Goal: Task Accomplishment & Management: Manage account settings

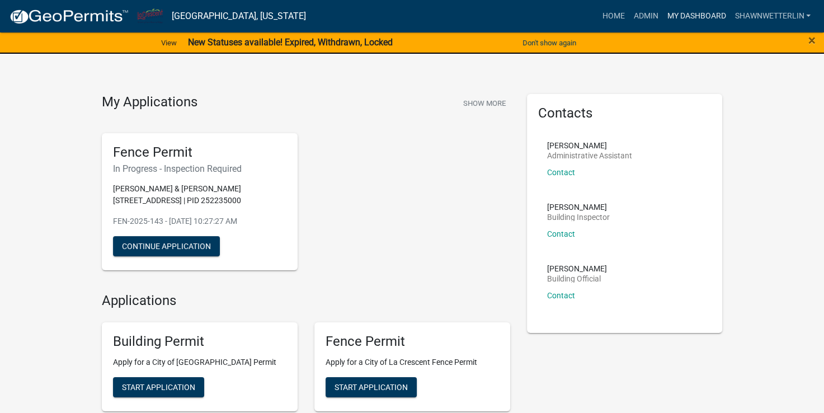
click at [717, 17] on link "My Dashboard" at bounding box center [697, 16] width 68 height 21
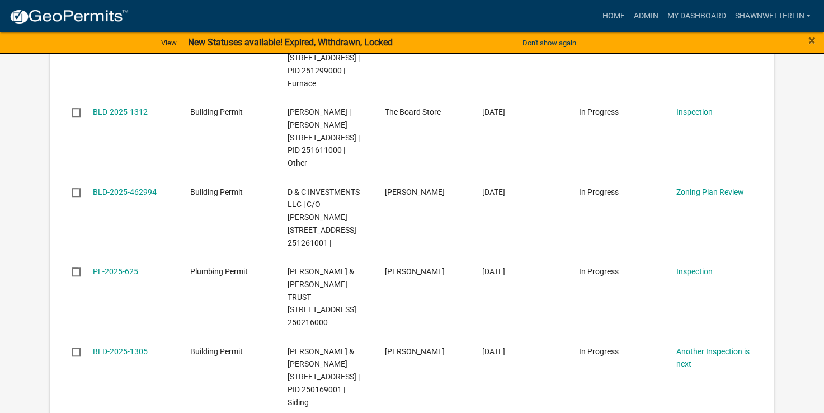
scroll to position [1007, 0]
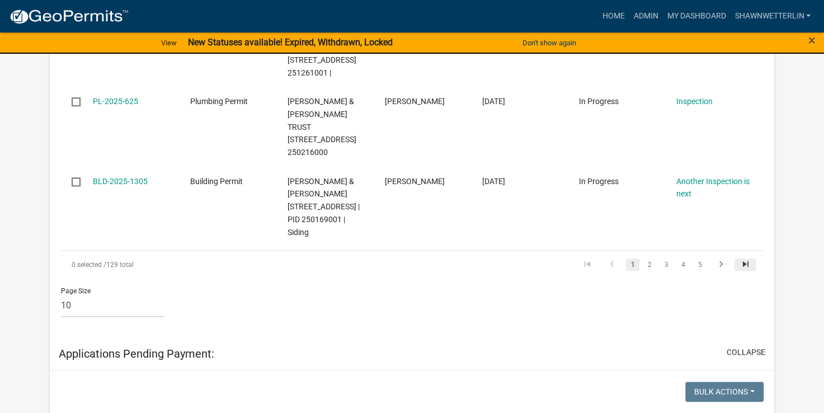
click at [745, 259] on icon "go to last page" at bounding box center [745, 265] width 15 height 13
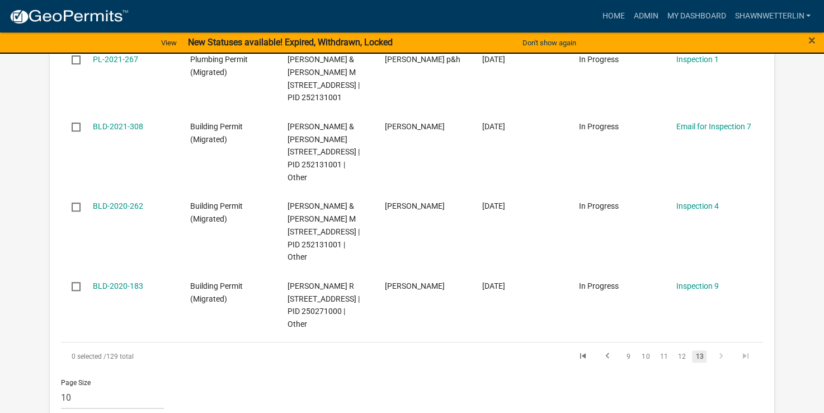
scroll to position [714, 0]
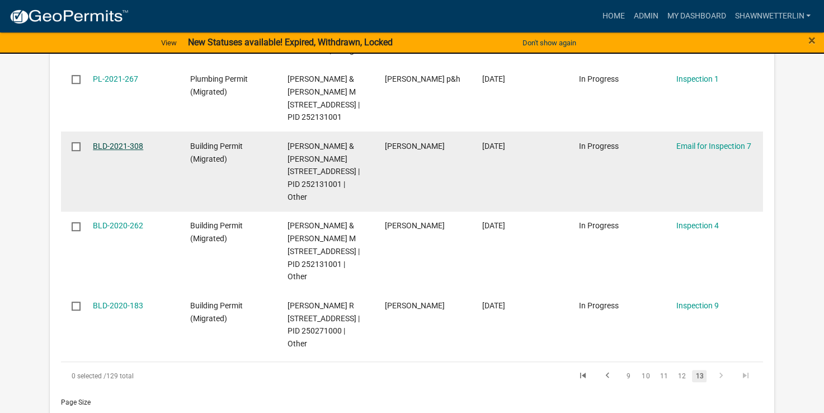
click at [132, 151] on link "BLD-2021-308" at bounding box center [118, 146] width 50 height 9
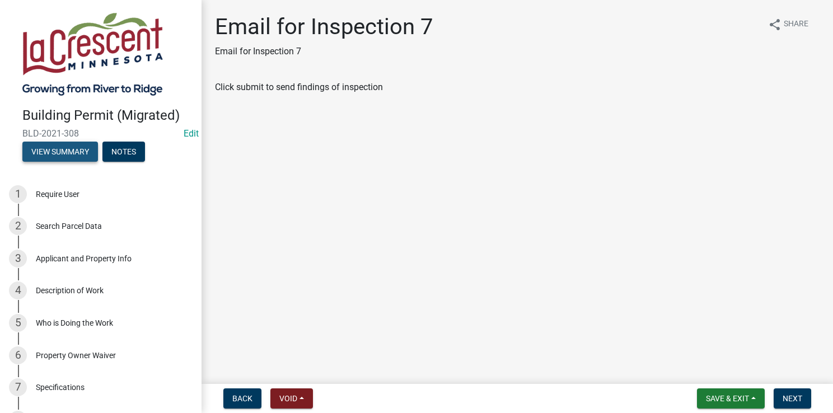
click at [67, 158] on button "View Summary" at bounding box center [60, 152] width 76 height 20
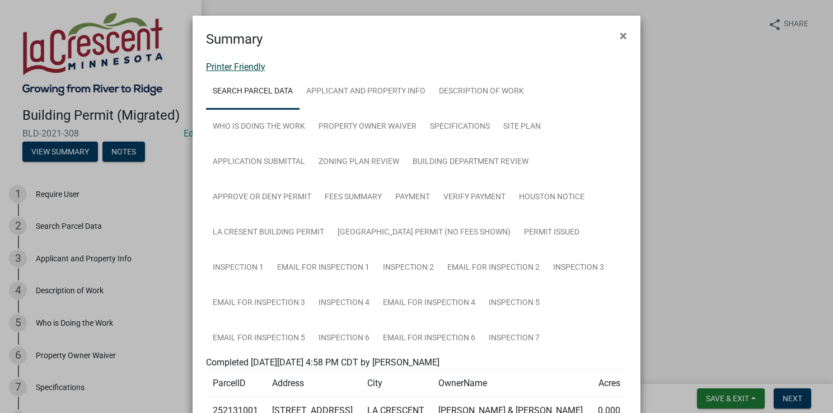
click at [215, 64] on link "Printer Friendly" at bounding box center [235, 67] width 59 height 11
click at [620, 37] on span "×" at bounding box center [623, 36] width 7 height 16
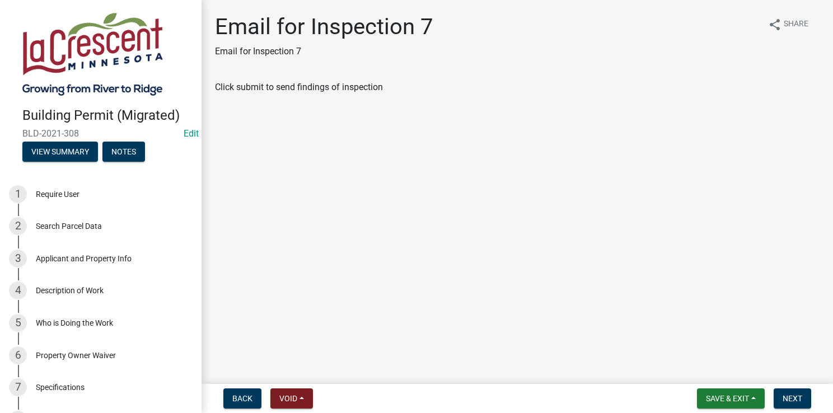
drag, startPoint x: 22, startPoint y: 132, endPoint x: 77, endPoint y: 129, distance: 54.4
click at [77, 129] on span "BLD-2021-308" at bounding box center [100, 133] width 157 height 11
drag, startPoint x: 77, startPoint y: 129, endPoint x: 70, endPoint y: 129, distance: 6.7
copy span "BLD-2021-308"
click at [102, 255] on div "Applicant and Property Info" at bounding box center [84, 259] width 96 height 8
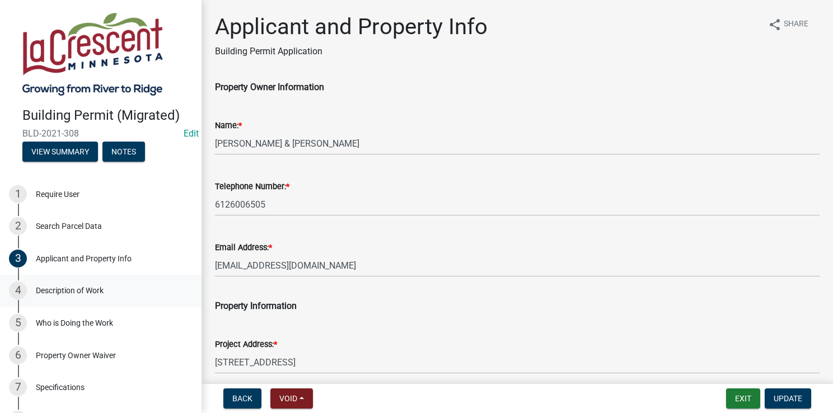
click at [83, 289] on div "Description of Work" at bounding box center [70, 291] width 68 height 8
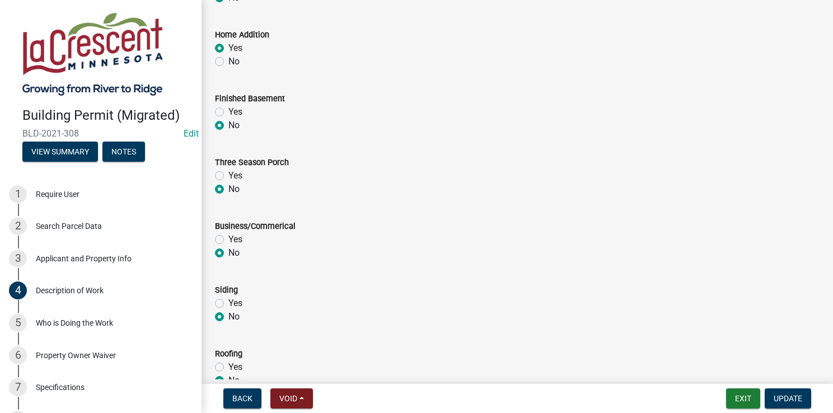
scroll to position [556, 0]
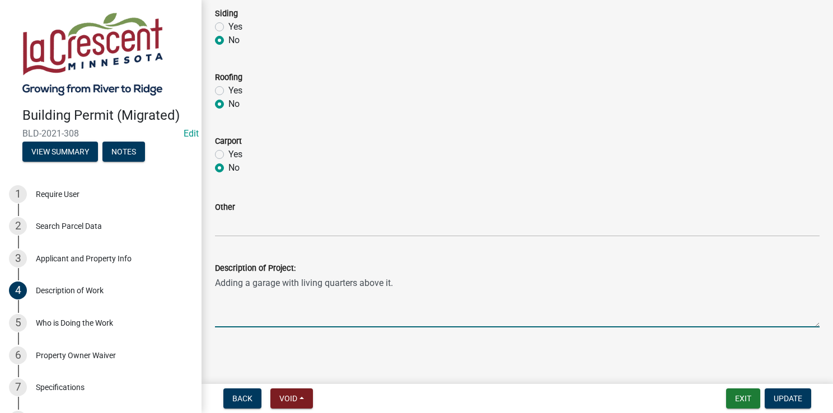
drag, startPoint x: 391, startPoint y: 281, endPoint x: 217, endPoint y: 281, distance: 174.0
click at [217, 281] on textarea "Adding a garage with living quarters above it." at bounding box center [517, 301] width 604 height 53
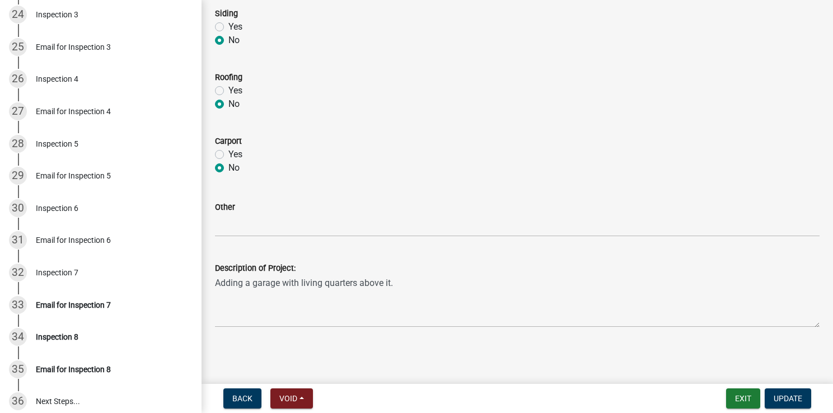
scroll to position [1007, 0]
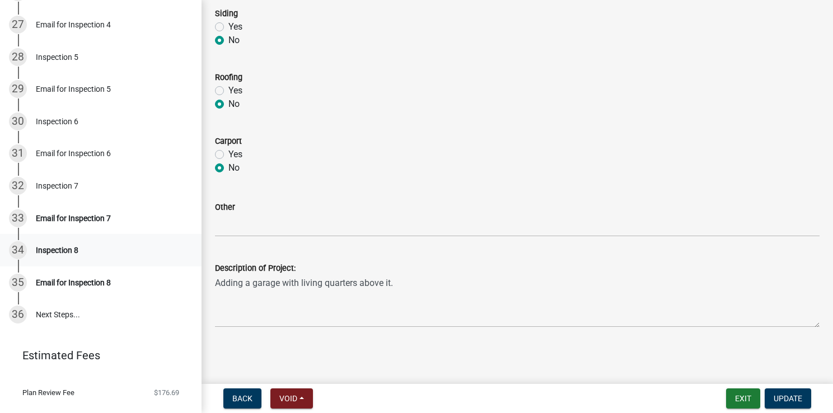
click at [50, 248] on div "Inspection 8" at bounding box center [57, 250] width 43 height 8
click at [56, 189] on div "Inspection 7" at bounding box center [57, 186] width 43 height 8
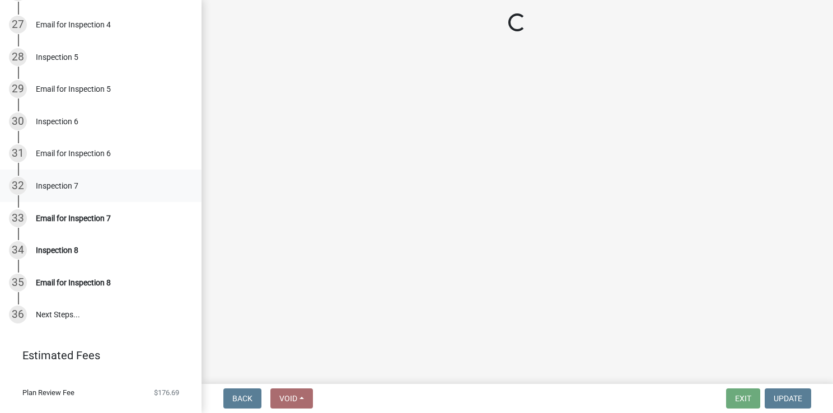
select select "b2651470-b8b2-4f60-948b-4ee8dba82643"
select select "e71180c2-ee5d-44f2-8629-cf9374ff9a3d"
select select "3c497a4b-67d7-42ba-8567-7f419bfdd2d5"
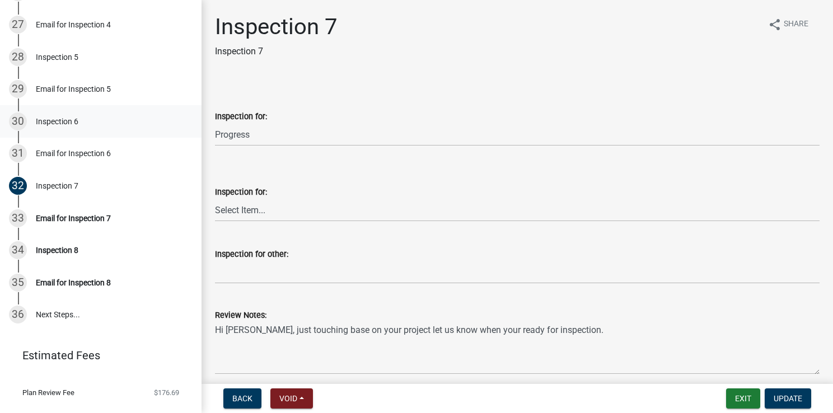
click at [65, 119] on div "Inspection 6" at bounding box center [57, 122] width 43 height 8
click at [60, 51] on div "28 Inspection 5" at bounding box center [96, 57] width 175 height 18
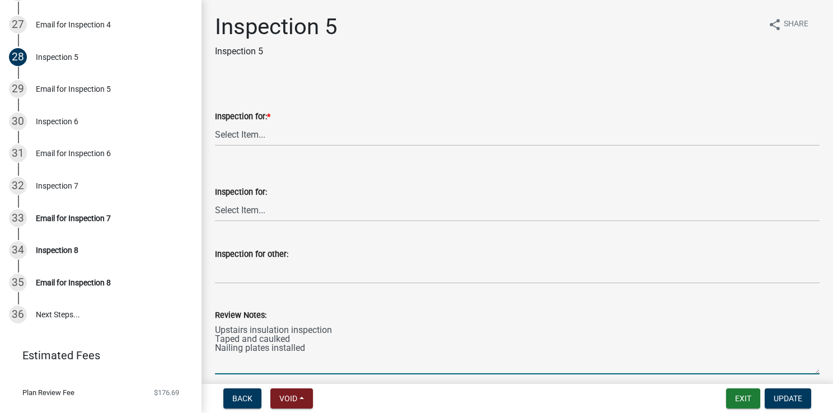
drag, startPoint x: 331, startPoint y: 332, endPoint x: 210, endPoint y: 329, distance: 121.5
click at [210, 329] on div "Review Notes: Upstairs insulation inspection Taped and caulked Nailing plates i…" at bounding box center [517, 334] width 621 height 82
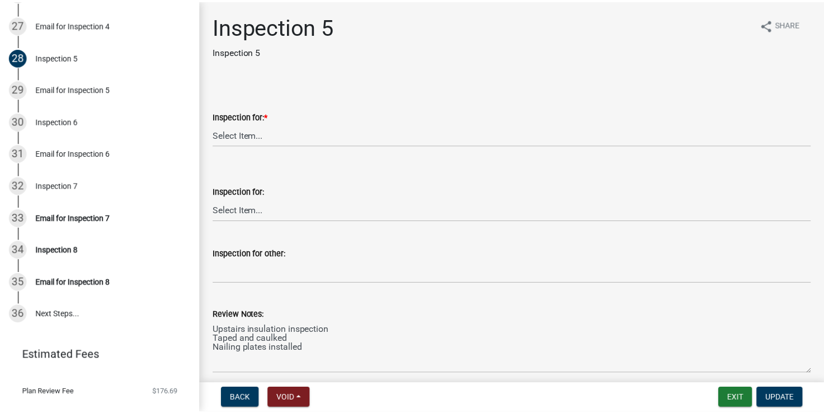
scroll to position [224, 0]
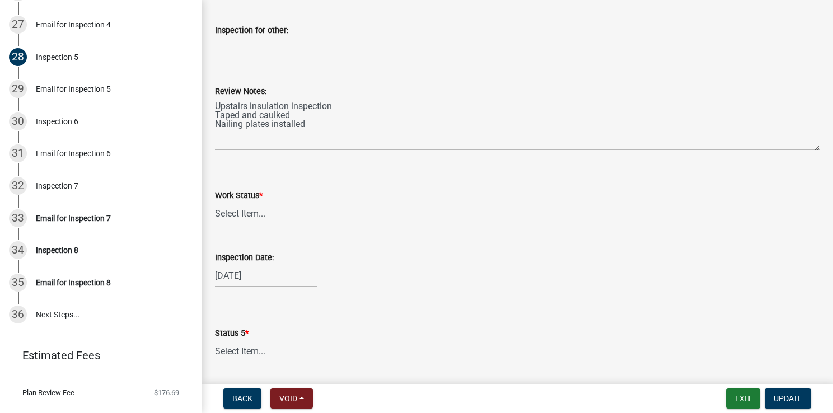
select select "6"
select select "2022"
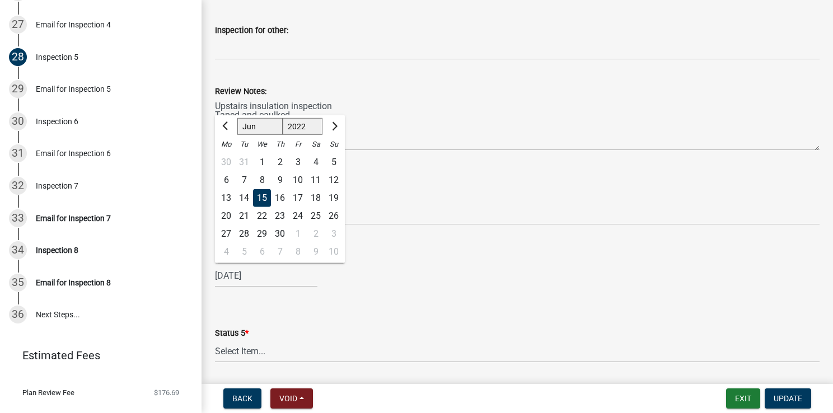
drag, startPoint x: 264, startPoint y: 274, endPoint x: 230, endPoint y: 274, distance: 33.6
click at [230, 274] on input "[DATE]" at bounding box center [266, 275] width 102 height 23
click at [310, 308] on div "Status 5 * Select Item... Inspections are complete. Additional inspections are …" at bounding box center [517, 329] width 604 height 65
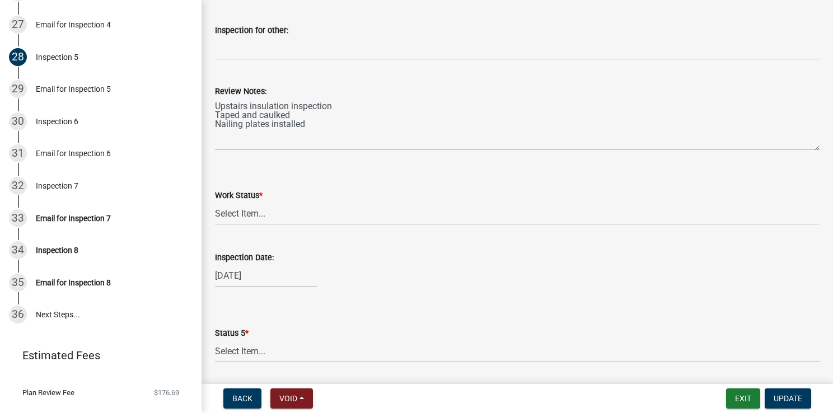
select select "6"
select select "2022"
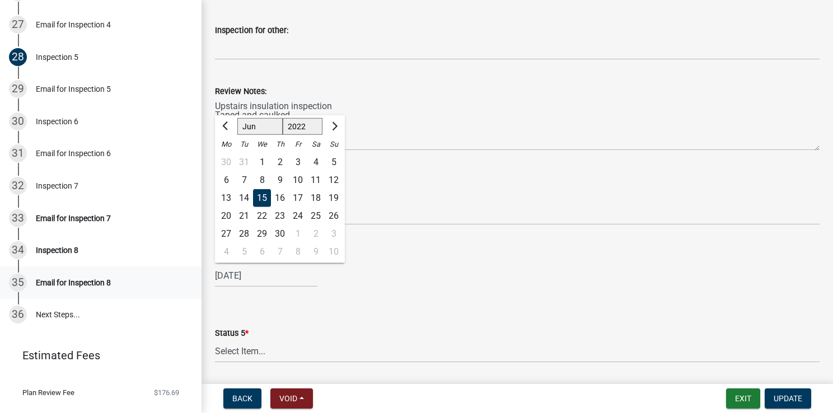
drag, startPoint x: 269, startPoint y: 278, endPoint x: 165, endPoint y: 273, distance: 103.7
click at [213, 276] on div "Inspection Date: 06/15/2022 Jan Feb Mar Apr May Jun Jul Aug Sep Oct Nov Dec 152…" at bounding box center [517, 261] width 621 height 52
drag, startPoint x: 213, startPoint y: 275, endPoint x: 242, endPoint y: 275, distance: 29.7
click at [242, 275] on div "Inspection Date: 06/15/2022 Jan Feb Mar Apr May Jun Jul Aug Sep Oct Nov Dec 152…" at bounding box center [517, 261] width 621 height 52
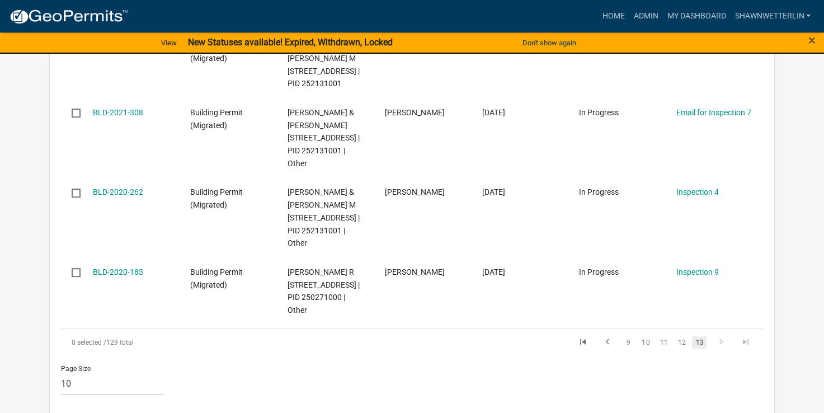
scroll to position [728, 0]
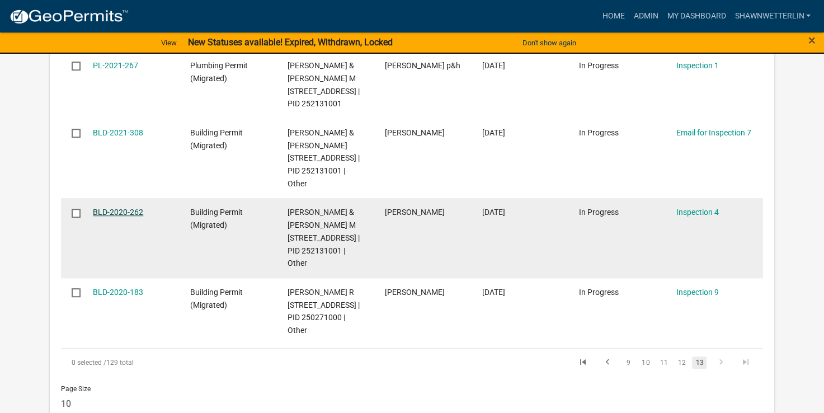
click at [126, 217] on link "BLD-2020-262" at bounding box center [118, 212] width 50 height 9
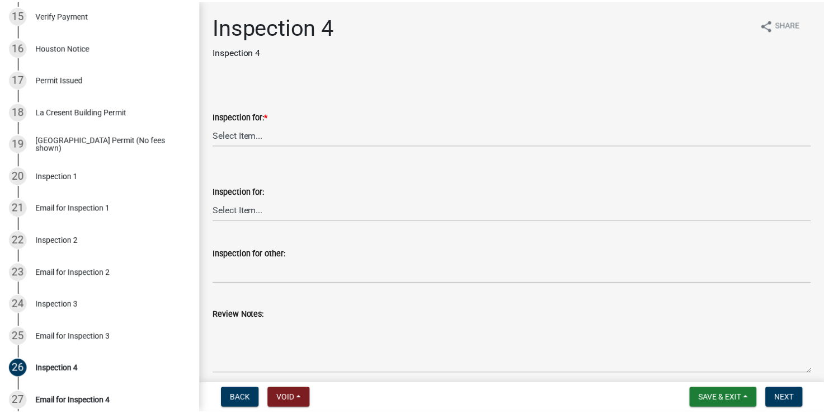
scroll to position [728, 0]
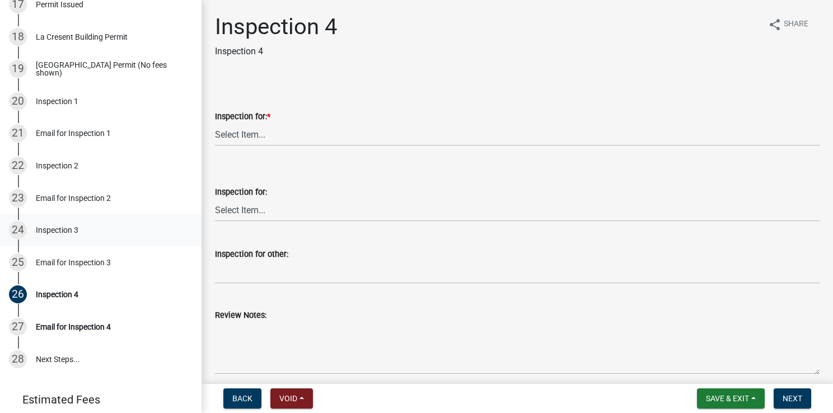
click at [61, 228] on div "Inspection 3" at bounding box center [57, 230] width 43 height 8
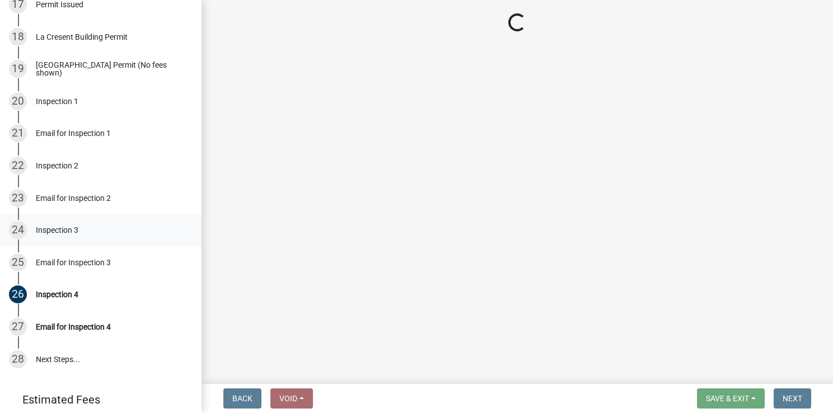
select select "5ef6d2c1-b124-4cf6-b36b-f6c601cad116"
select select "e4855e83-b043-4d7d-84f4-a99a635e3878"
select select "87f4b476-4934-44ba-b258-154bdf59c591"
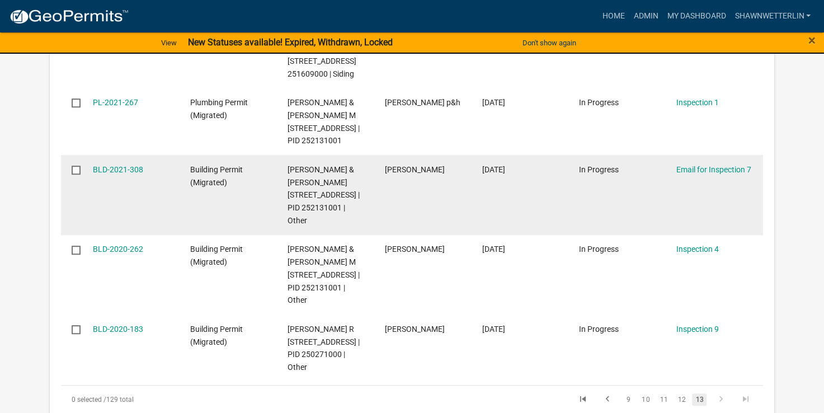
scroll to position [672, 0]
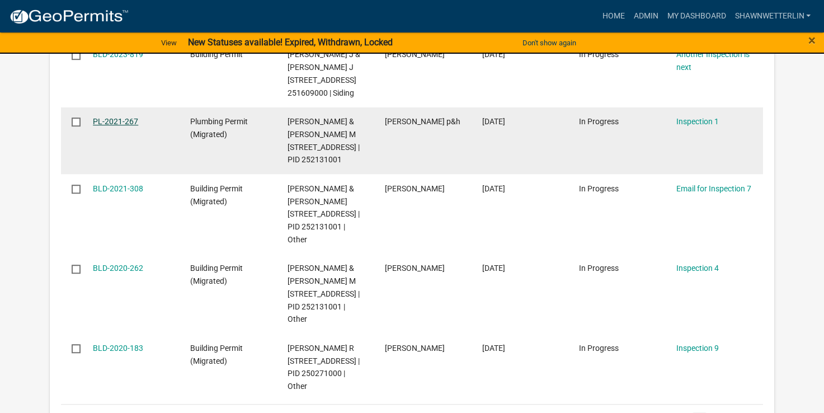
click at [123, 126] on link "PL-2021-267" at bounding box center [115, 121] width 45 height 9
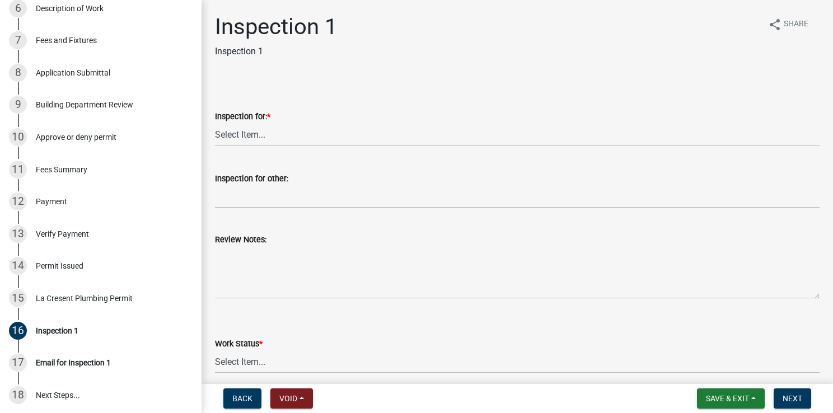
scroll to position [235, 0]
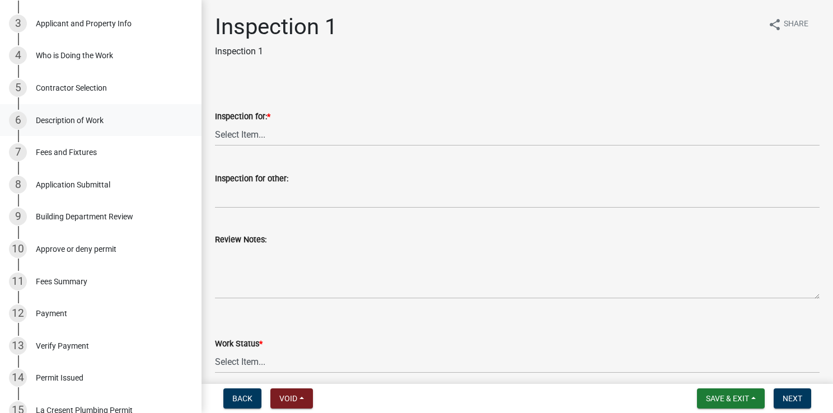
click at [63, 124] on div "Description of Work" at bounding box center [70, 120] width 68 height 8
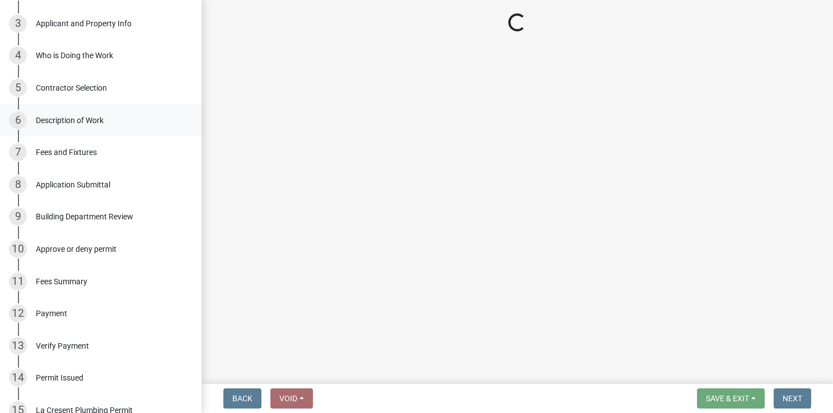
select select "42dec67d-3899-427c-a69c-0890c76fd52a"
select select "b26d2fd3-49f1-4e61-9732-226c05807a56"
select select "323e90d0-161b-41ad-8e57-af9c77a0658d"
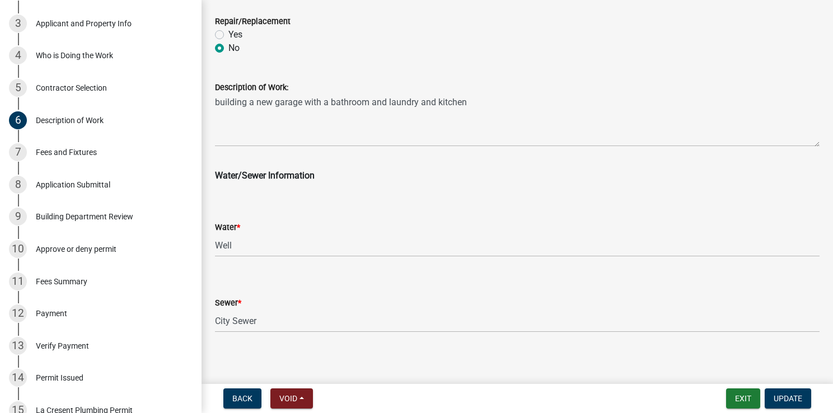
scroll to position [552, 0]
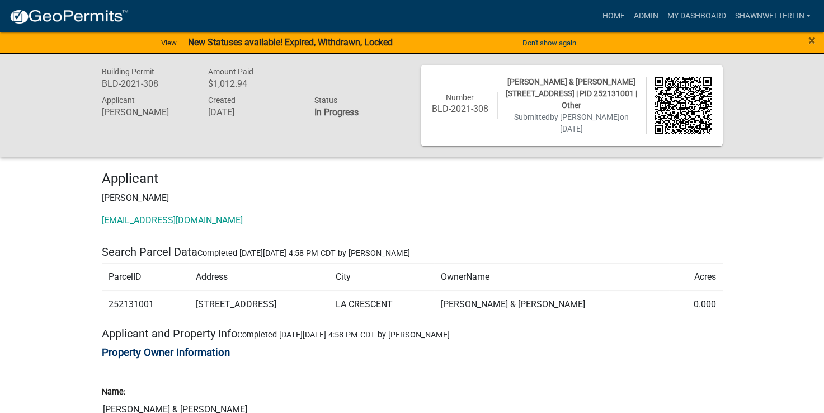
drag, startPoint x: 238, startPoint y: 222, endPoint x: 96, endPoint y: 225, distance: 142.7
click at [96, 225] on div "Applicant [PERSON_NAME] [PERSON_NAME][EMAIL_ADDRESS][DOMAIN_NAME]" at bounding box center [412, 203] width 638 height 65
drag, startPoint x: 96, startPoint y: 225, endPoint x: 106, endPoint y: 223, distance: 10.9
copy link "[EMAIL_ADDRESS][DOMAIN_NAME]"
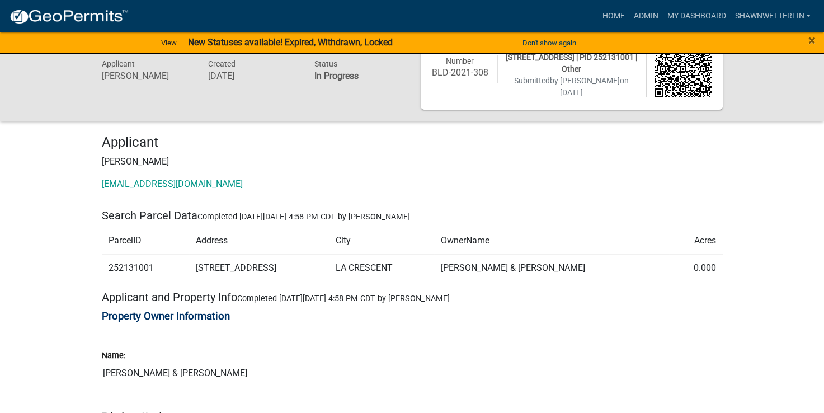
scroll to position [56, 0]
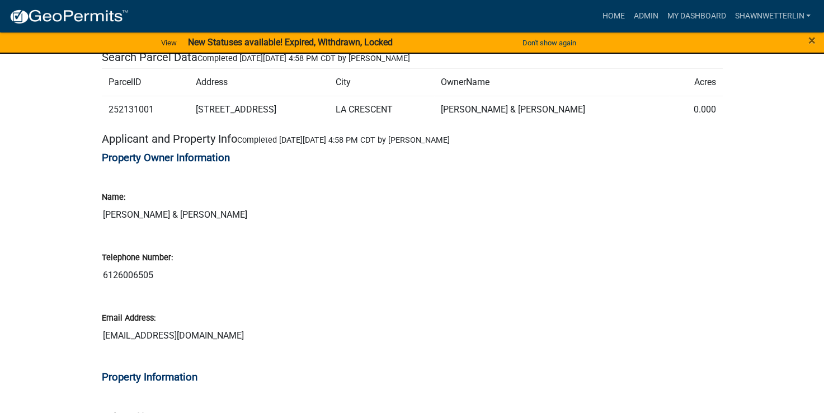
scroll to position [224, 0]
